Goal: Transaction & Acquisition: Book appointment/travel/reservation

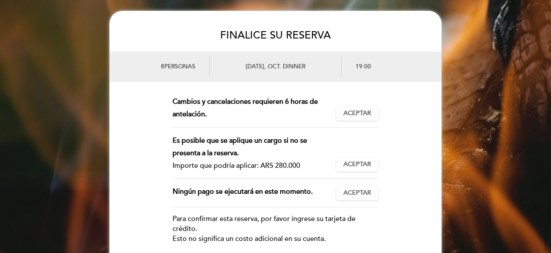
click at [350, 122] on div "Cambios y cancelaciones requieren 6 horas de antelación. No podrá cancelar o mo…" at bounding box center [276, 112] width 206 height 32
click at [364, 113] on span "Aceptar" at bounding box center [358, 113] width 28 height 9
click at [360, 161] on span "Aceptar" at bounding box center [358, 164] width 28 height 9
click at [358, 202] on div "Ningún pago se ejecutará en este momento. Aceptar Aceptado" at bounding box center [276, 197] width 206 height 22
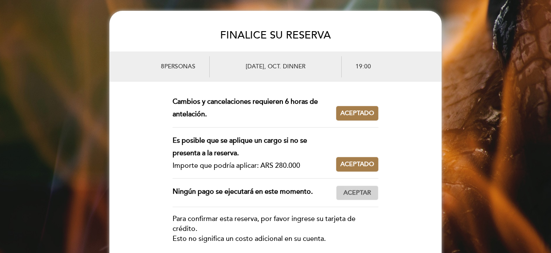
click at [361, 197] on span "Aceptar" at bounding box center [358, 193] width 28 height 9
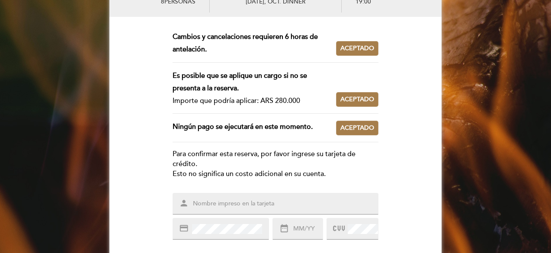
scroll to position [155, 0]
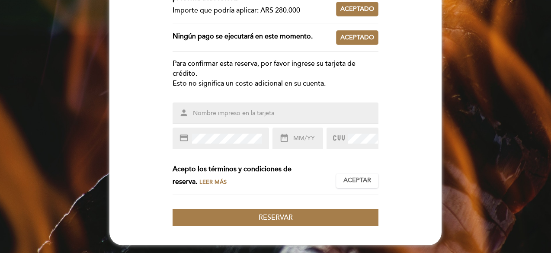
click at [251, 125] on div "person credit_card date_range" at bounding box center [276, 126] width 206 height 47
click at [268, 113] on input "text" at bounding box center [286, 114] width 188 height 10
click at [226, 144] on div "credit_card" at bounding box center [221, 139] width 96 height 22
click at [241, 109] on input "[CREDIT_CARD_NUMBER]" at bounding box center [286, 114] width 188 height 10
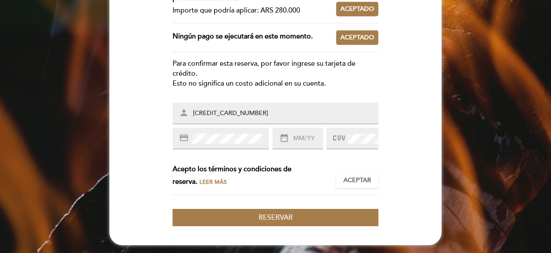
click at [241, 109] on input "[CREDIT_CARD_NUMBER]" at bounding box center [286, 114] width 188 height 10
type input "[PERSON_NAME]"
click at [300, 148] on div "date_range" at bounding box center [298, 139] width 50 height 22
click at [306, 140] on input "text" at bounding box center [307, 139] width 30 height 10
type input "12/27"
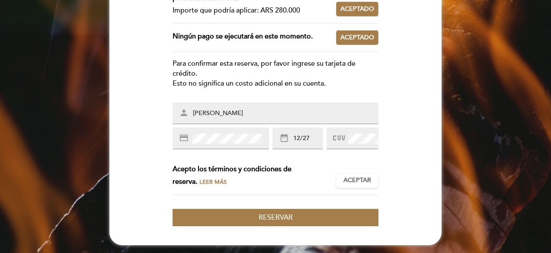
click at [339, 136] on icon at bounding box center [339, 138] width 12 height 14
click at [363, 176] on span "Aceptar" at bounding box center [358, 180] width 28 height 9
click at [268, 229] on div "FINALICE SU RESERVA 8 personas [DATE], oct. DINNER 19:00 Esta reserva requiere …" at bounding box center [275, 50] width 332 height 373
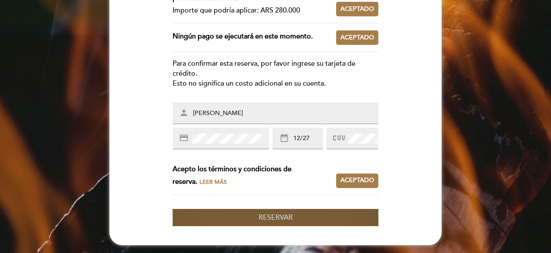
click at [270, 219] on span "Reservar" at bounding box center [276, 217] width 34 height 9
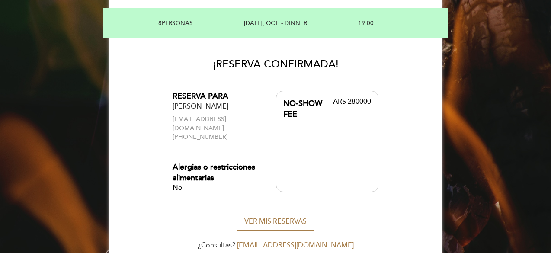
scroll to position [0, 0]
